Goal: Task Accomplishment & Management: Manage account settings

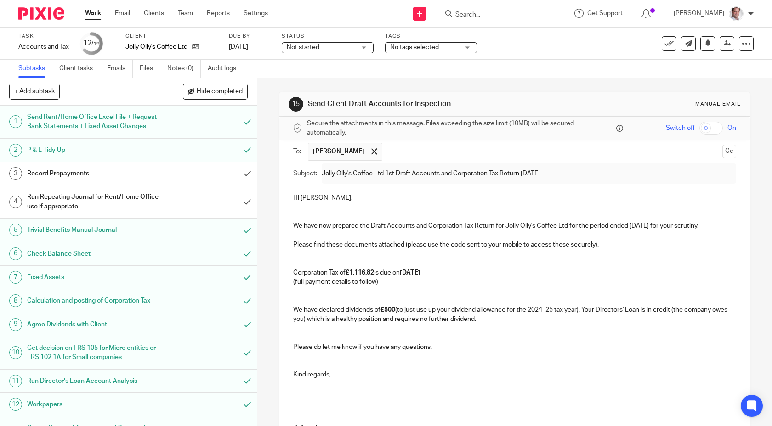
scroll to position [157, 0]
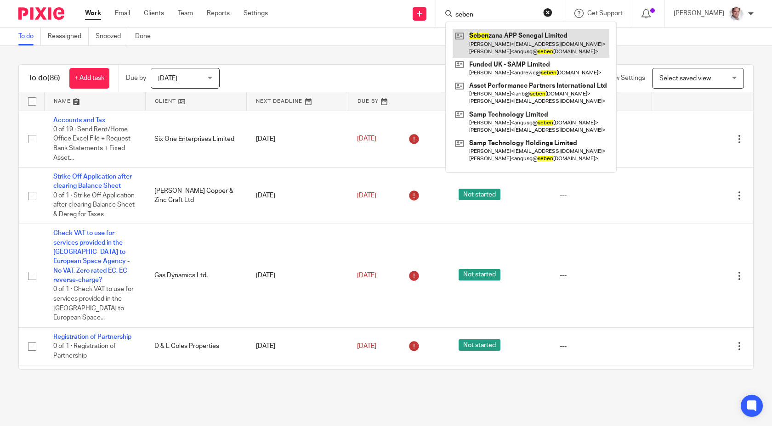
type input "seben"
click at [522, 35] on link at bounding box center [531, 43] width 157 height 28
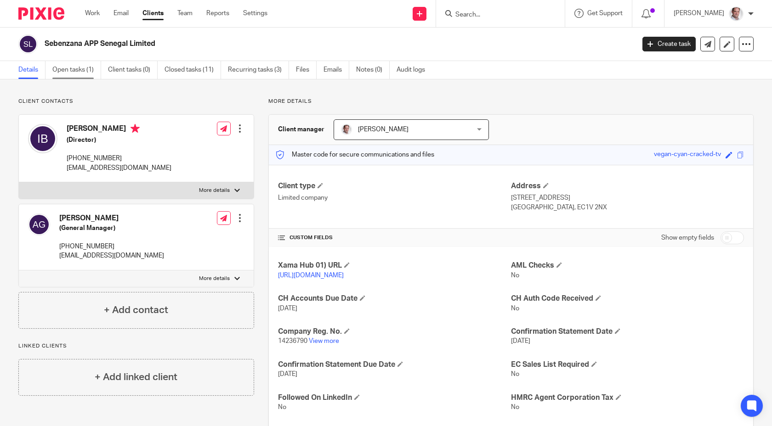
click at [78, 71] on link "Open tasks (1)" at bounding box center [76, 70] width 49 height 18
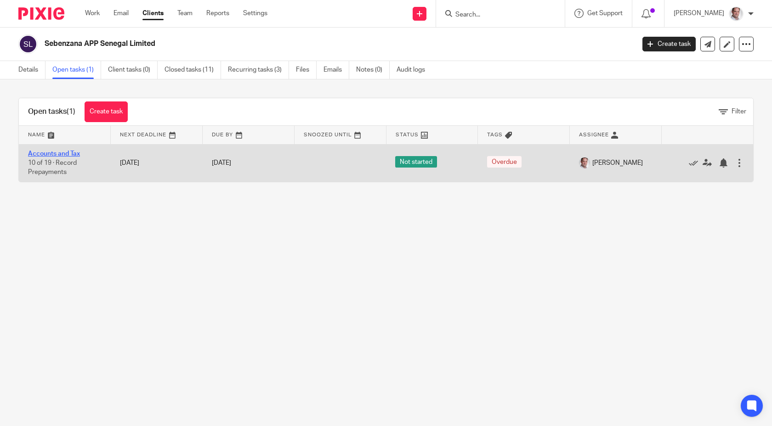
click at [45, 153] on link "Accounts and Tax" at bounding box center [54, 154] width 52 height 6
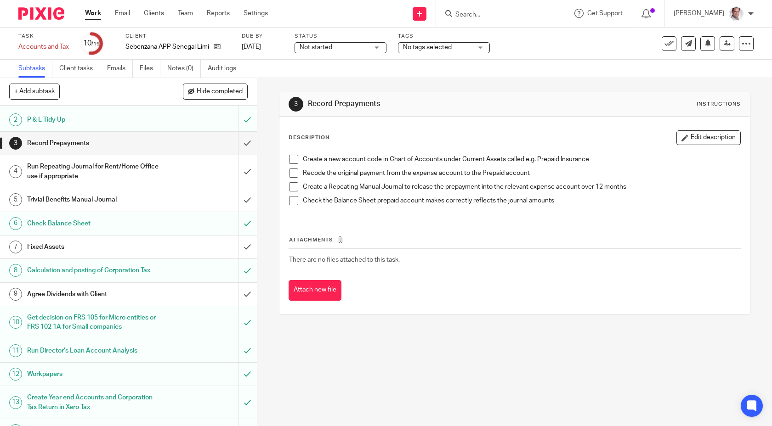
scroll to position [193, 0]
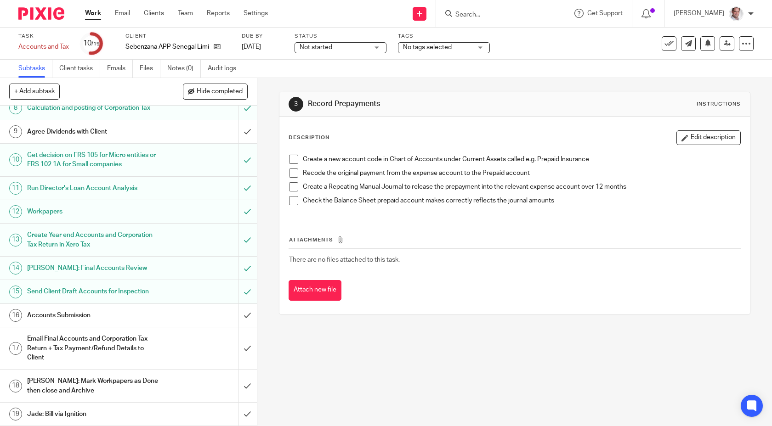
click at [71, 314] on h1 "Accounts Submission" at bounding box center [94, 316] width 135 height 14
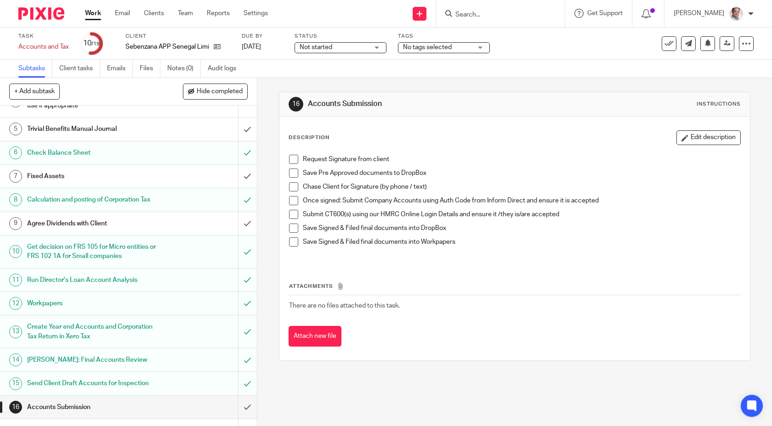
scroll to position [193, 0]
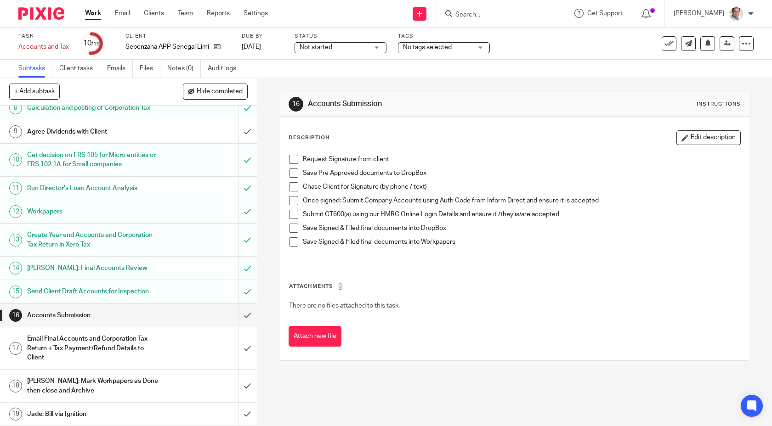
click at [57, 291] on h1 "Send Client Draft Accounts for Inspection" at bounding box center [94, 292] width 135 height 14
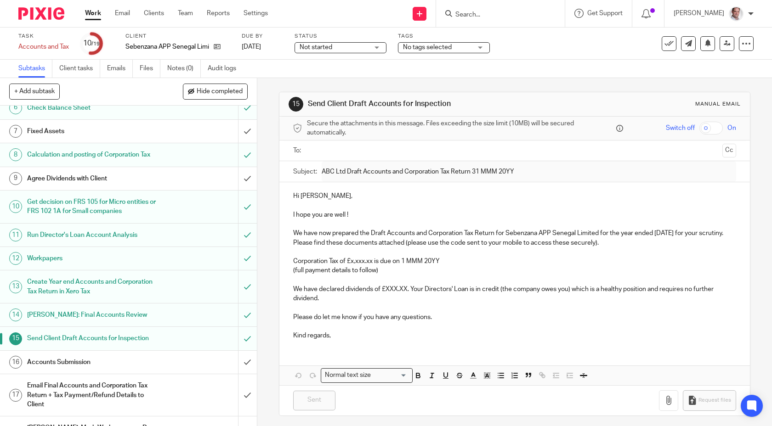
scroll to position [193, 0]
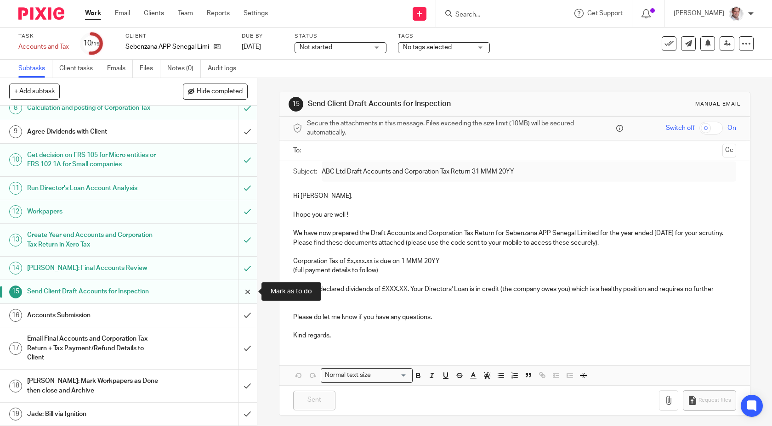
click at [248, 289] on input "submit" at bounding box center [128, 291] width 257 height 23
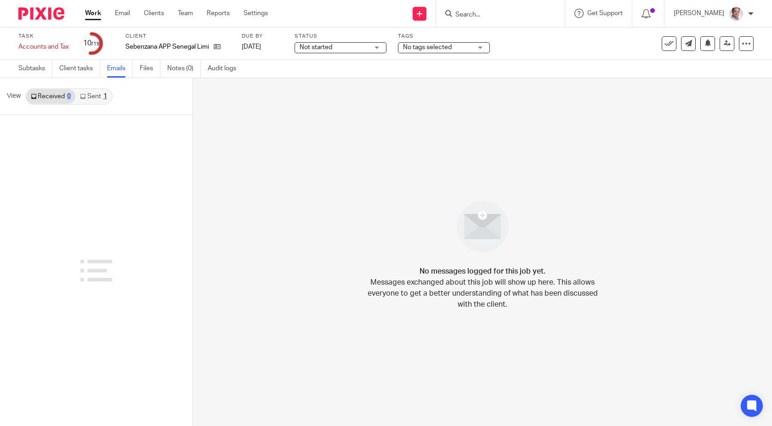
click at [99, 97] on link "Sent 1" at bounding box center [93, 96] width 36 height 15
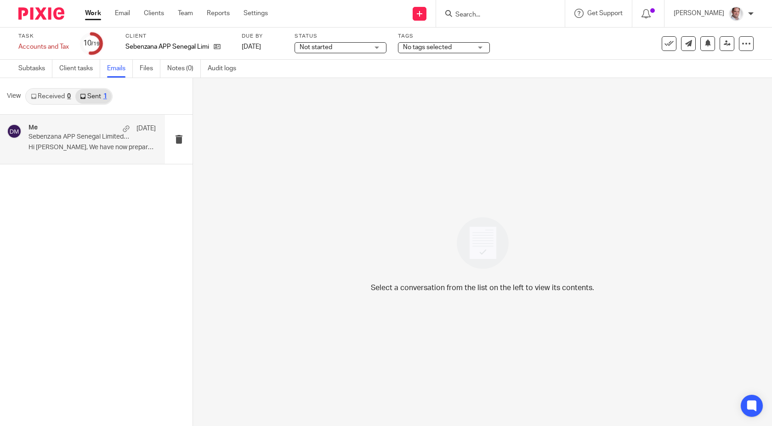
click at [69, 139] on p "Sebenzana APP Senegal Limited 1st Draft Accounts and Corporation Tax Return 28 …" at bounding box center [79, 137] width 102 height 8
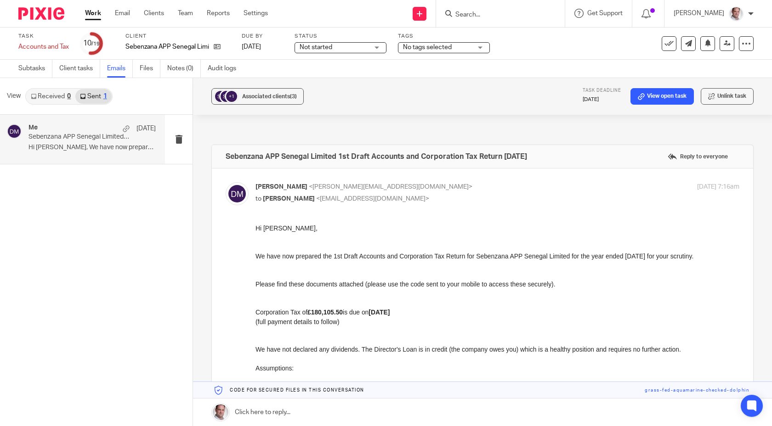
drag, startPoint x: 511, startPoint y: 453, endPoint x: 342, endPoint y: 307, distance: 222.9
click at [254, 224] on div "Forward Open secure document sharing page" at bounding box center [483, 377] width 514 height 306
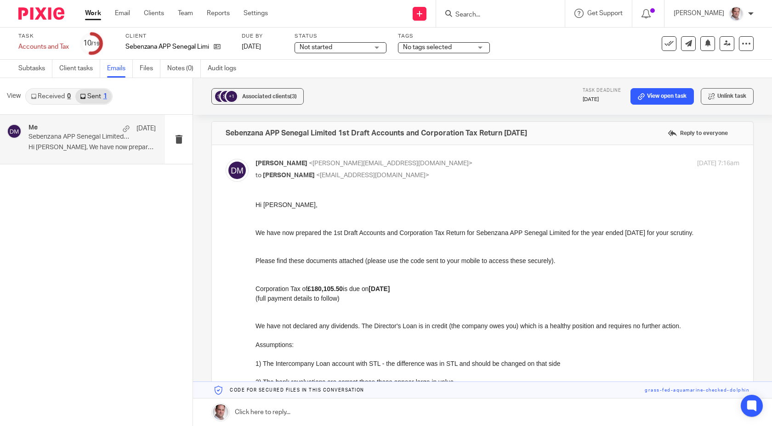
scroll to position [36, 0]
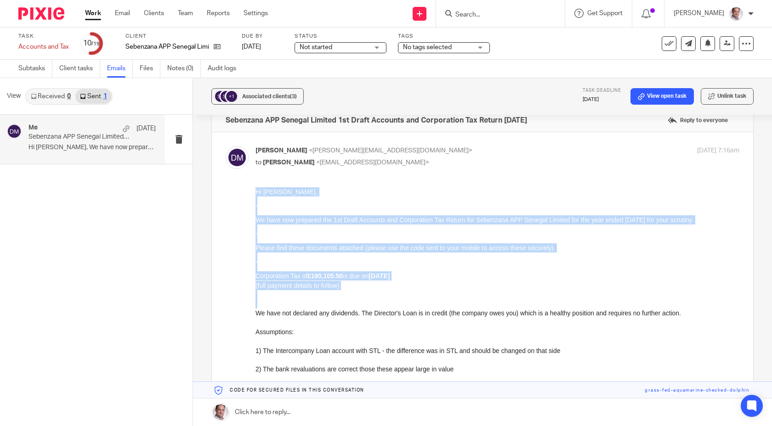
drag, startPoint x: 256, startPoint y: 191, endPoint x: 326, endPoint y: 324, distance: 150.7
click at [326, 324] on div "Hi Angus, We have now prepared the 1st Draft Accounts and Corporation Tax Retur…" at bounding box center [498, 317] width 484 height 261
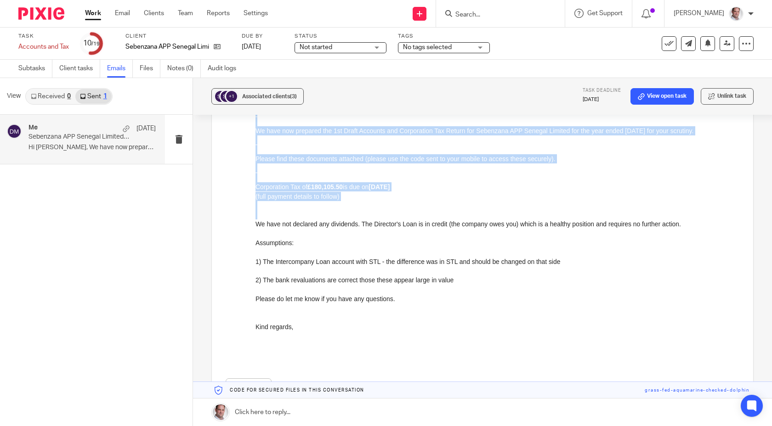
scroll to position [136, 0]
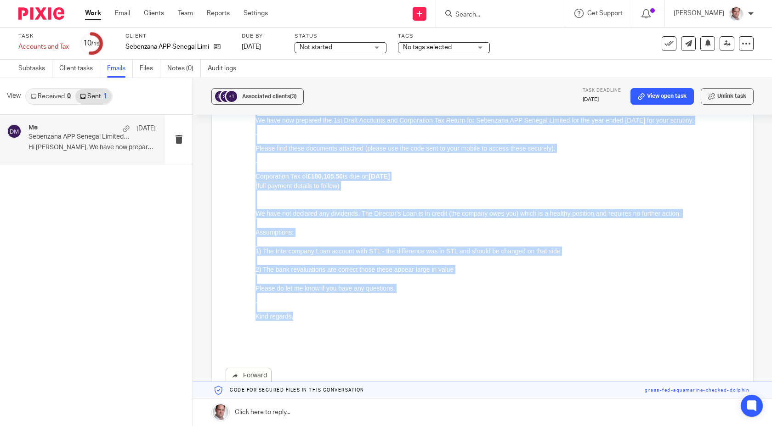
click at [303, 318] on p "Kind regards," at bounding box center [498, 316] width 484 height 9
copy div "Hi Angus, We have now prepared the 1st Draft Accounts and Corporation Tax Retur…"
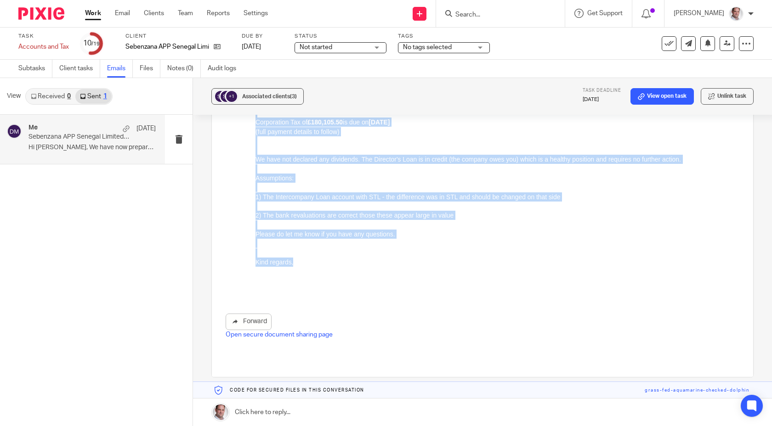
scroll to position [0, 0]
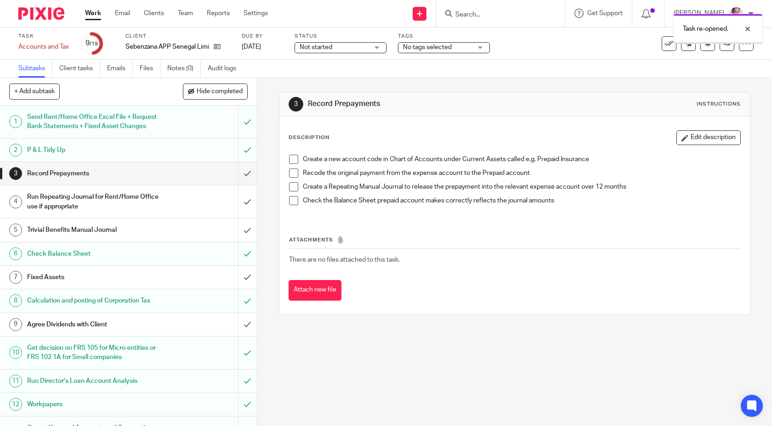
scroll to position [193, 0]
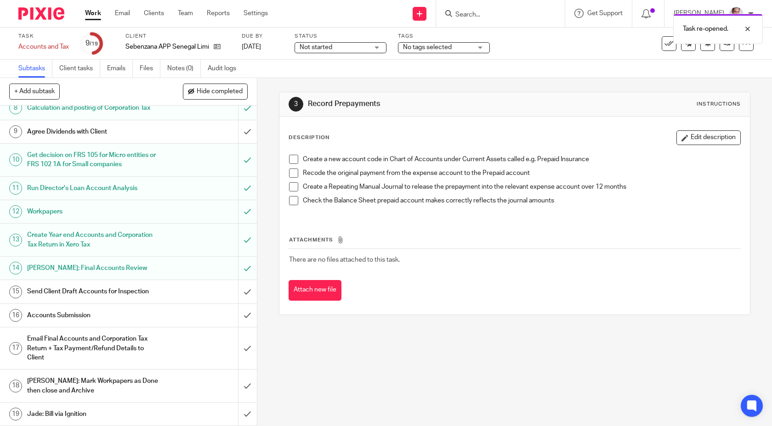
click at [89, 291] on h1 "Send Client Draft Accounts for Inspection" at bounding box center [94, 292] width 135 height 14
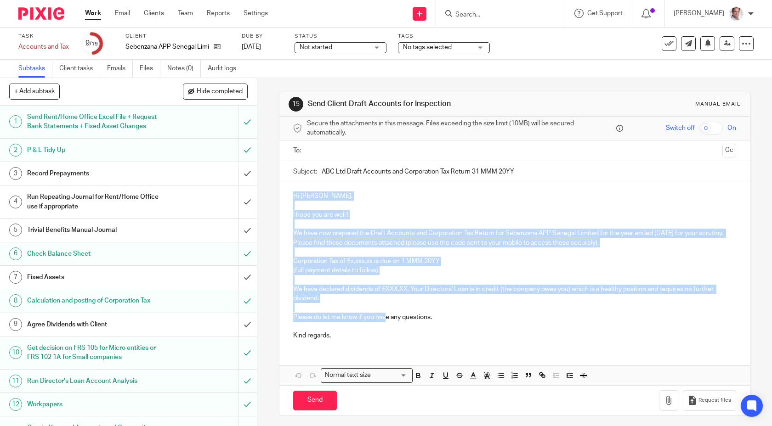
drag, startPoint x: 293, startPoint y: 196, endPoint x: 386, endPoint y: 319, distance: 153.9
click at [386, 319] on div "Hi Ian, I hope you are well ! We have now prepared the Draft Accounts and Corpo…" at bounding box center [514, 264] width 471 height 165
click at [363, 336] on p "Kind regards," at bounding box center [514, 335] width 443 height 9
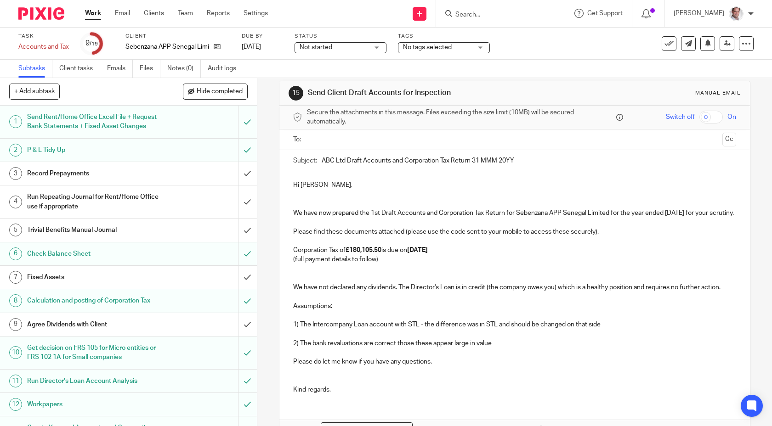
scroll to position [15, 0]
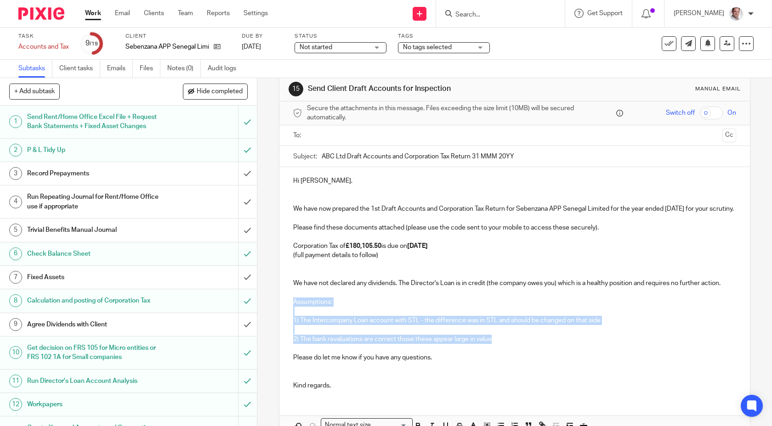
drag, startPoint x: 502, startPoint y: 352, endPoint x: 291, endPoint y: 313, distance: 213.9
click at [291, 313] on div "Hi Angus, We have now prepared the 1st Draft Accounts and Corporation Tax Retur…" at bounding box center [514, 282] width 471 height 230
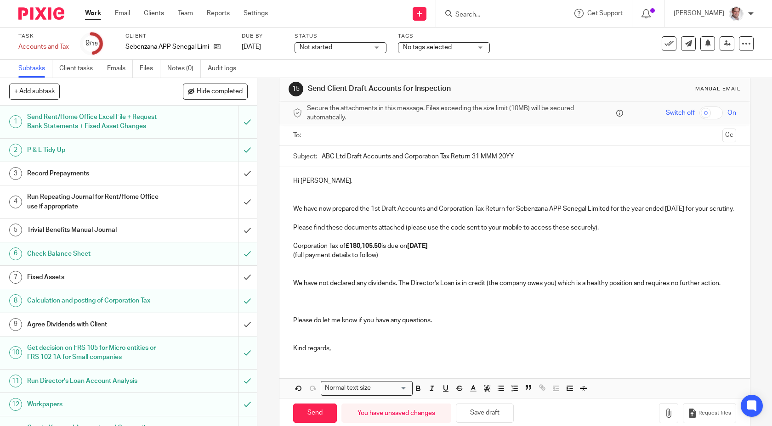
scroll to position [0, 0]
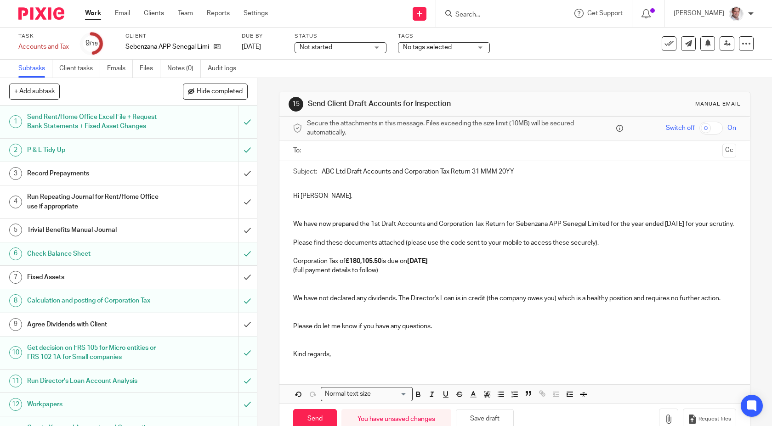
click at [341, 154] on input "text" at bounding box center [514, 151] width 409 height 11
drag, startPoint x: 611, startPoint y: 227, endPoint x: 519, endPoint y: 227, distance: 92.4
click at [519, 227] on p "We have now prepared the 1st Draft Accounts and Corporation Tax Return for Sebe…" at bounding box center [514, 236] width 443 height 28
copy p "Sebenzana APP Senegal Limited"
drag, startPoint x: 345, startPoint y: 173, endPoint x: 308, endPoint y: 172, distance: 36.8
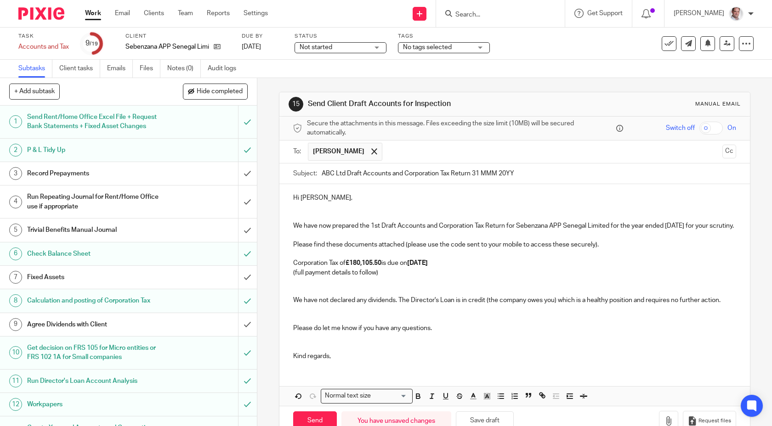
click at [308, 172] on div "Subject: ABC Ltd Draft Accounts and Corporation Tax Return 31 MMM 20YY" at bounding box center [514, 174] width 443 height 21
paste input "Sebenzana APP Senegal Limite"
drag, startPoint x: 704, startPoint y: 228, endPoint x: 668, endPoint y: 227, distance: 35.9
click at [668, 227] on p "We have now prepared the 1st Draft Accounts and Corporation Tax Return for Sebe…" at bounding box center [514, 236] width 443 height 28
copy p "28 Feb 2025"
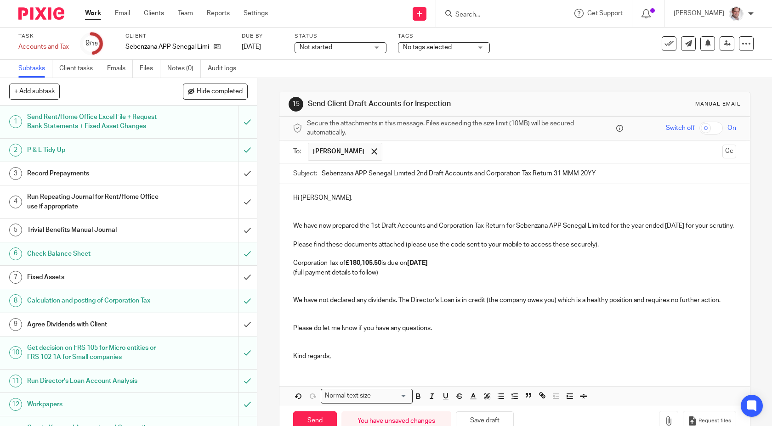
drag, startPoint x: 603, startPoint y: 168, endPoint x: 570, endPoint y: 174, distance: 34.1
click at [570, 174] on input "Sebenzana APP Senegal Limited 2nd Draft Accounts and Corporation Tax Return 31 …" at bounding box center [529, 174] width 415 height 21
drag, startPoint x: 606, startPoint y: 173, endPoint x: 556, endPoint y: 175, distance: 49.7
click at [556, 175] on input "Sebenzana APP Senegal Limited 2nd Draft Accounts and Corporation Tax Return 31 …" at bounding box center [529, 174] width 415 height 21
paste input "28 Feb 2025"
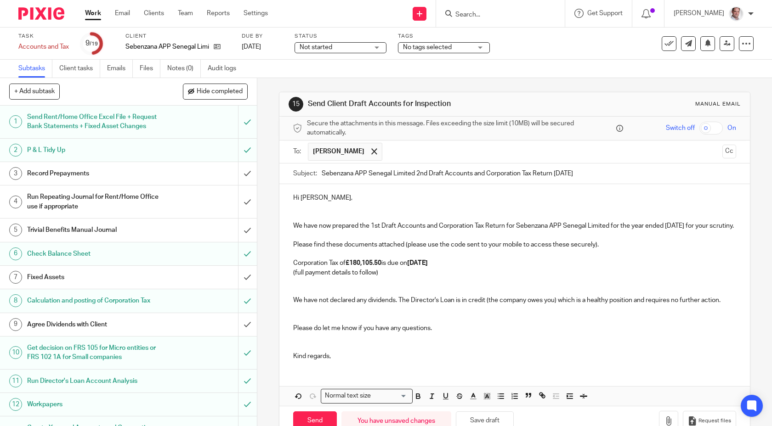
type input "Sebenzana APP Senegal Limited 2nd Draft Accounts and Corporation Tax Return 28 …"
click at [718, 131] on input "checkbox" at bounding box center [710, 128] width 23 height 13
checkbox input "true"
click at [652, 198] on p "Hi Angus," at bounding box center [514, 197] width 443 height 9
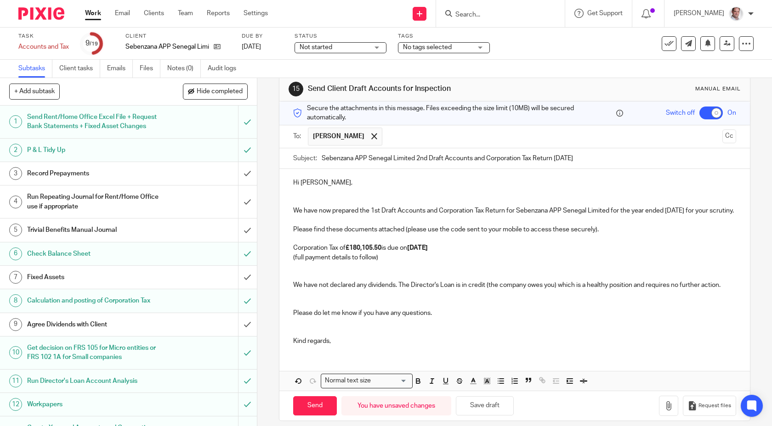
scroll to position [16, 0]
click at [381, 250] on strong "£180,105.50" at bounding box center [364, 247] width 36 height 6
drag, startPoint x: 384, startPoint y: 256, endPoint x: 363, endPoint y: 257, distance: 21.6
click at [363, 250] on strong "£180,105.50" at bounding box center [364, 247] width 36 height 6
click at [362, 250] on strong "£180,105.50" at bounding box center [364, 247] width 36 height 6
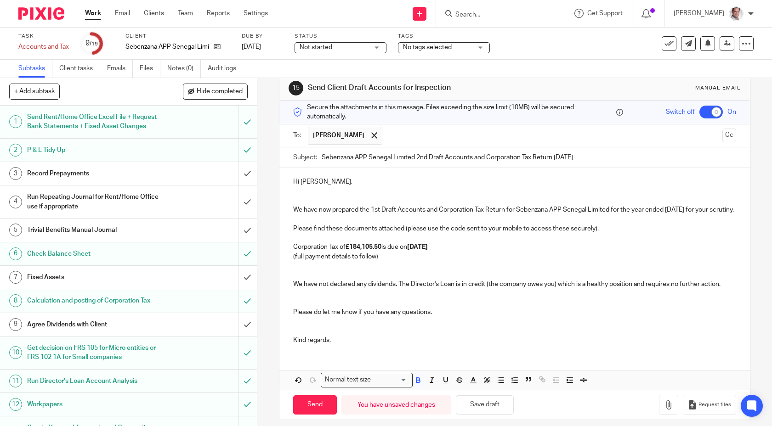
click at [381, 250] on strong "£184,105.50" at bounding box center [364, 247] width 36 height 6
click at [460, 252] on p "Corporation Tax of £184,690.25 is due on 1st Dec 2025" at bounding box center [514, 247] width 443 height 9
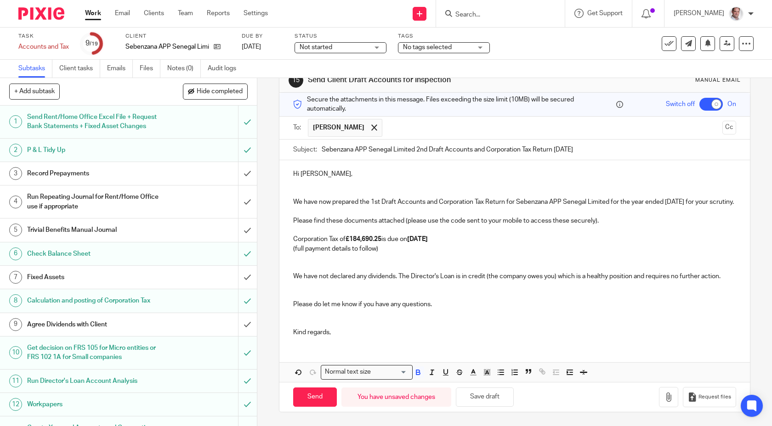
scroll to position [27, 0]
click at [352, 352] on div "Hi Angus, We have now prepared the 1st Draft Accounts and Corporation Tax Retur…" at bounding box center [514, 271] width 471 height 222
click at [353, 344] on div "Hi Angus, We have now prepared the 1st Draft Accounts and Corporation Tax Retur…" at bounding box center [514, 252] width 471 height 184
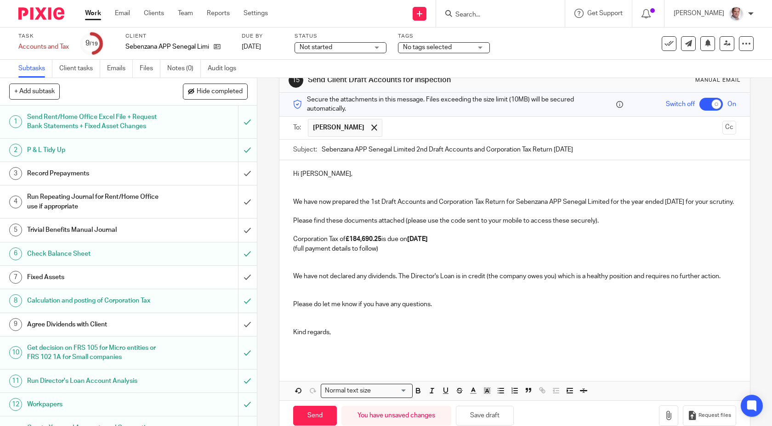
scroll to position [0, 0]
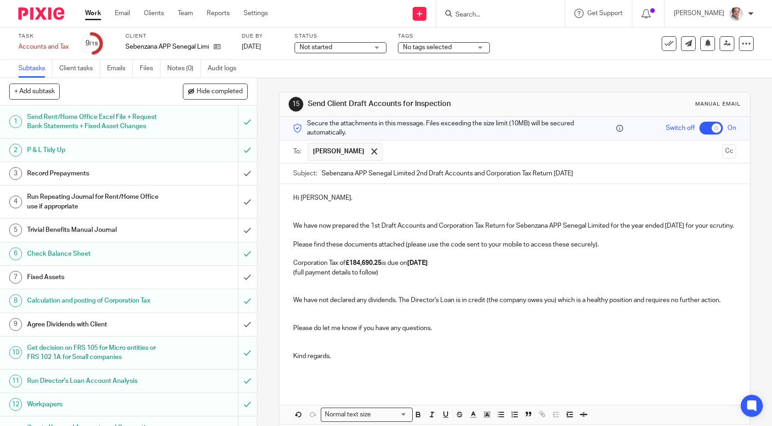
drag, startPoint x: 380, startPoint y: 224, endPoint x: 380, endPoint y: 275, distance: 51.0
click at [380, 226] on p "We have now prepared the 1st Draft Accounts and Corporation Tax Return for Sebe…" at bounding box center [514, 236] width 443 height 28
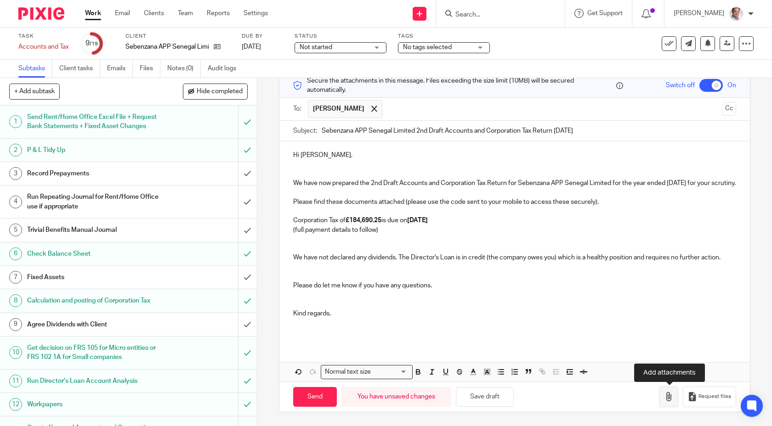
click at [668, 396] on icon "button" at bounding box center [668, 396] width 9 height 9
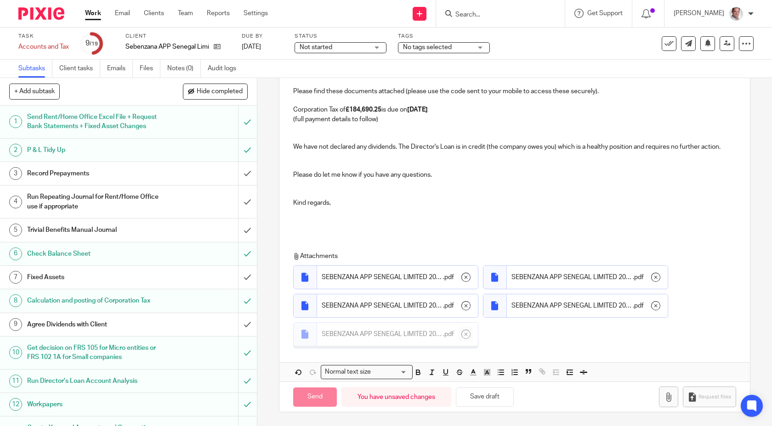
scroll to position [161, 0]
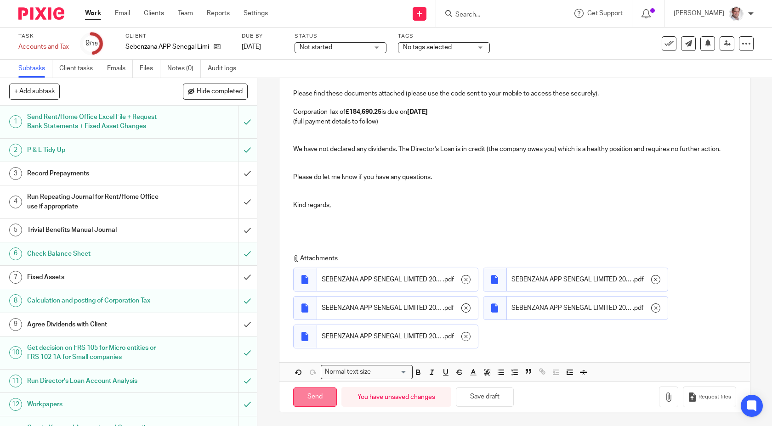
click at [305, 402] on input "Send" at bounding box center [315, 398] width 44 height 20
checkbox input "false"
type input "Sent"
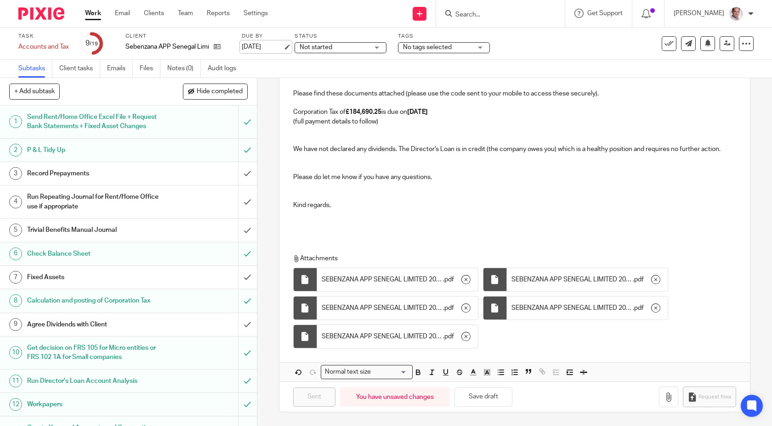
click at [263, 48] on link "[DATE]" at bounding box center [262, 47] width 41 height 10
click at [490, 19] on body "Work Email Clients Team Reports Settings Work Email Clients Team Reports Settin…" at bounding box center [386, 213] width 772 height 426
click at [486, 15] on div "Deadline updated." at bounding box center [574, 26] width 377 height 35
click at [526, 60] on div "Subtasks Client tasks Emails Files Notes (0) Audit logs" at bounding box center [386, 69] width 772 height 18
click at [489, 15] on div "Deadline updated." at bounding box center [574, 26] width 377 height 35
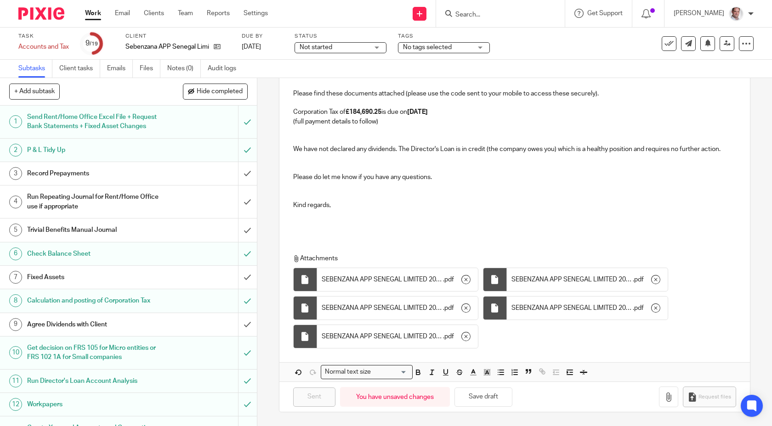
click at [494, 16] on input "Search" at bounding box center [495, 15] width 83 height 8
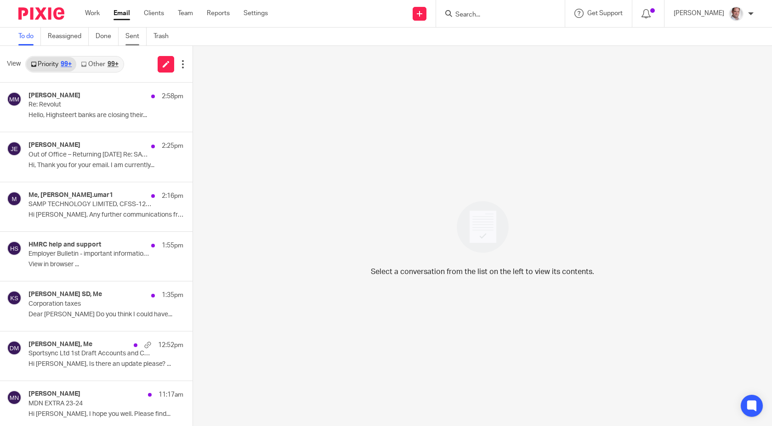
click at [136, 32] on link "Sent" at bounding box center [135, 37] width 21 height 18
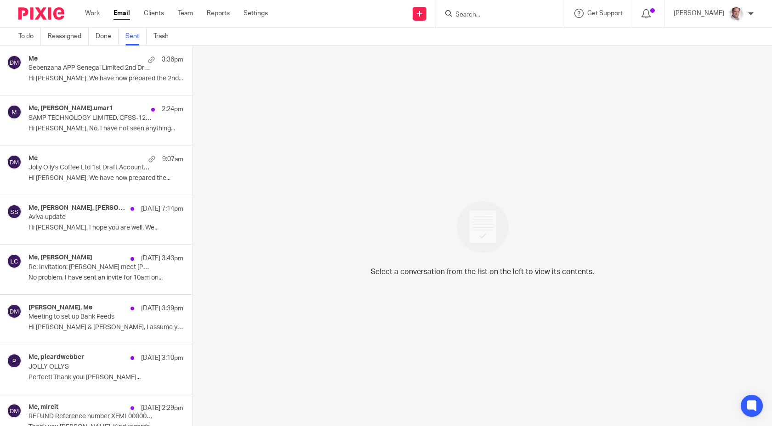
click at [93, 74] on div "Me 3:36pm Sebenzana APP Senegal Limited 2nd Draft Accounts and Corporation Tax …" at bounding box center [105, 70] width 155 height 31
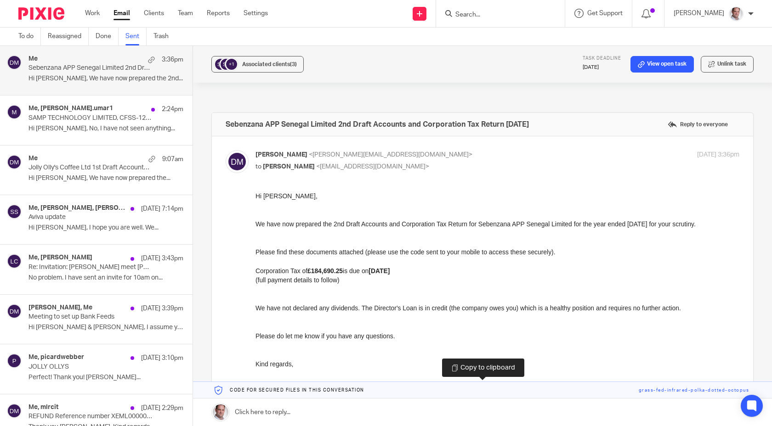
click at [684, 393] on link at bounding box center [482, 390] width 579 height 17
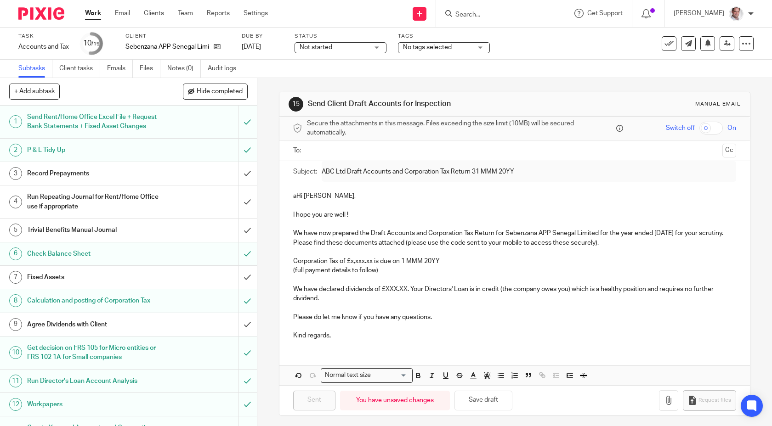
click at [474, 8] on form at bounding box center [503, 13] width 98 height 11
click at [486, 12] on input "Search" at bounding box center [495, 15] width 83 height 8
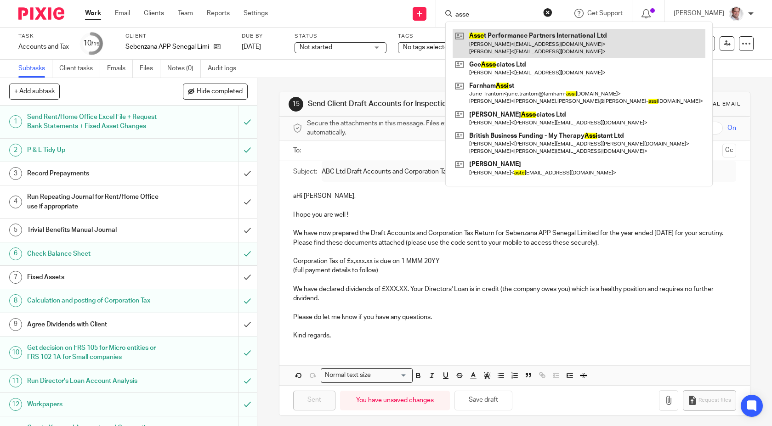
type input "asse"
click at [518, 37] on link at bounding box center [579, 43] width 253 height 28
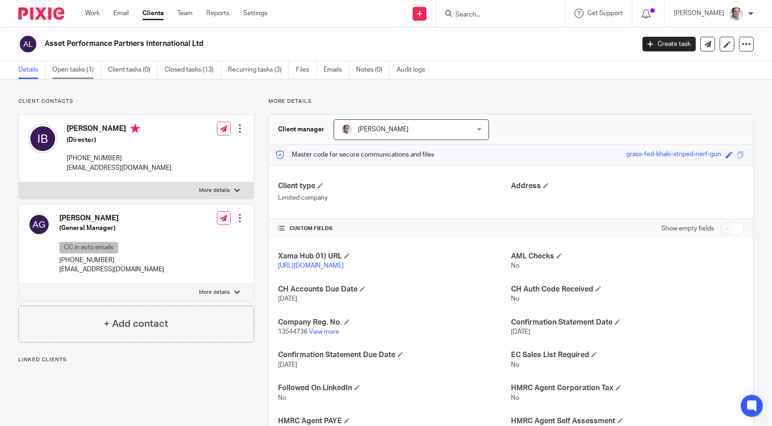
click at [78, 71] on link "Open tasks (1)" at bounding box center [76, 70] width 49 height 18
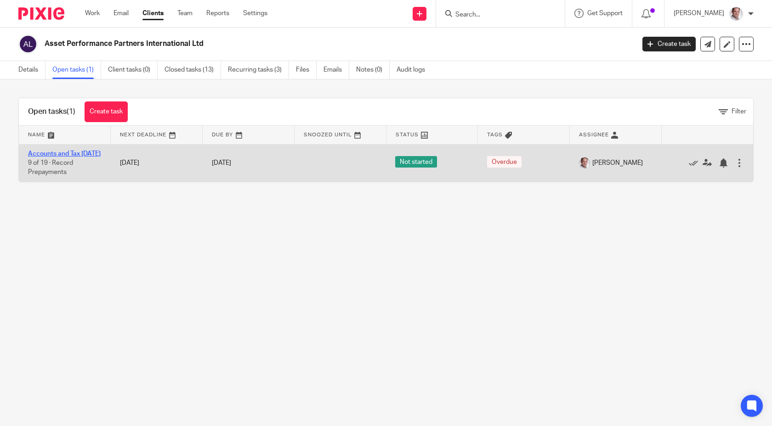
click at [44, 151] on link "Accounts and Tax [DATE]" at bounding box center [64, 154] width 73 height 6
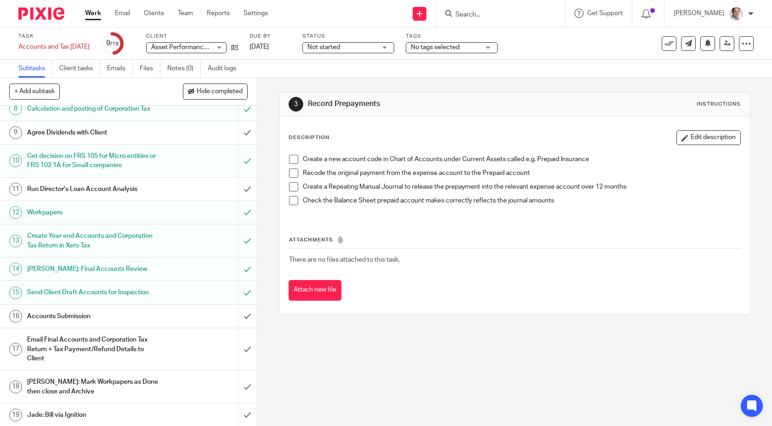
scroll to position [193, 0]
